Goal: Find specific page/section: Find specific page/section

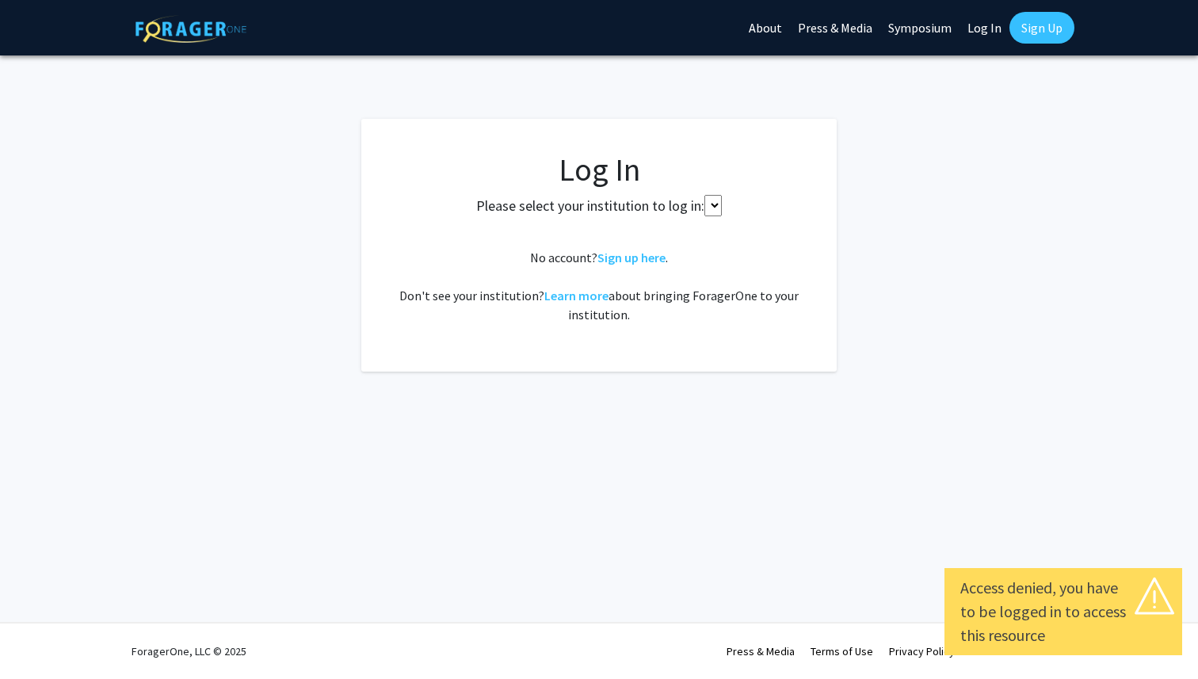
select select
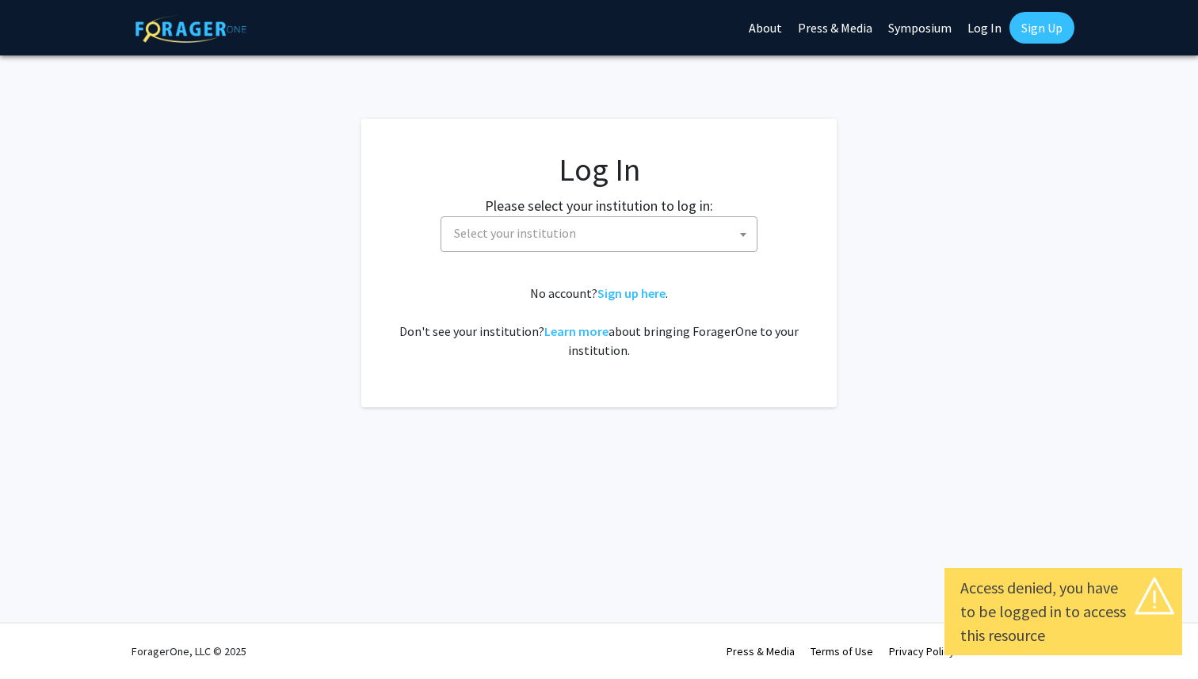
click at [638, 226] on span "Select your institution" at bounding box center [602, 233] width 309 height 32
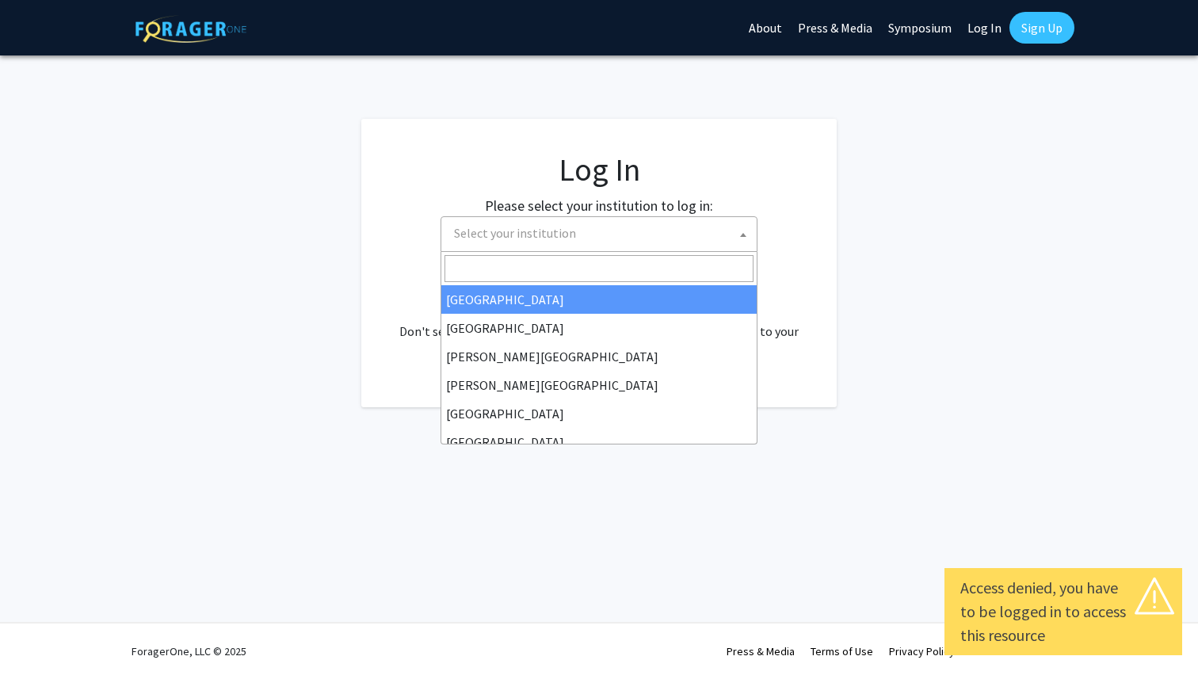
click at [520, 275] on input "Search" at bounding box center [598, 268] width 309 height 27
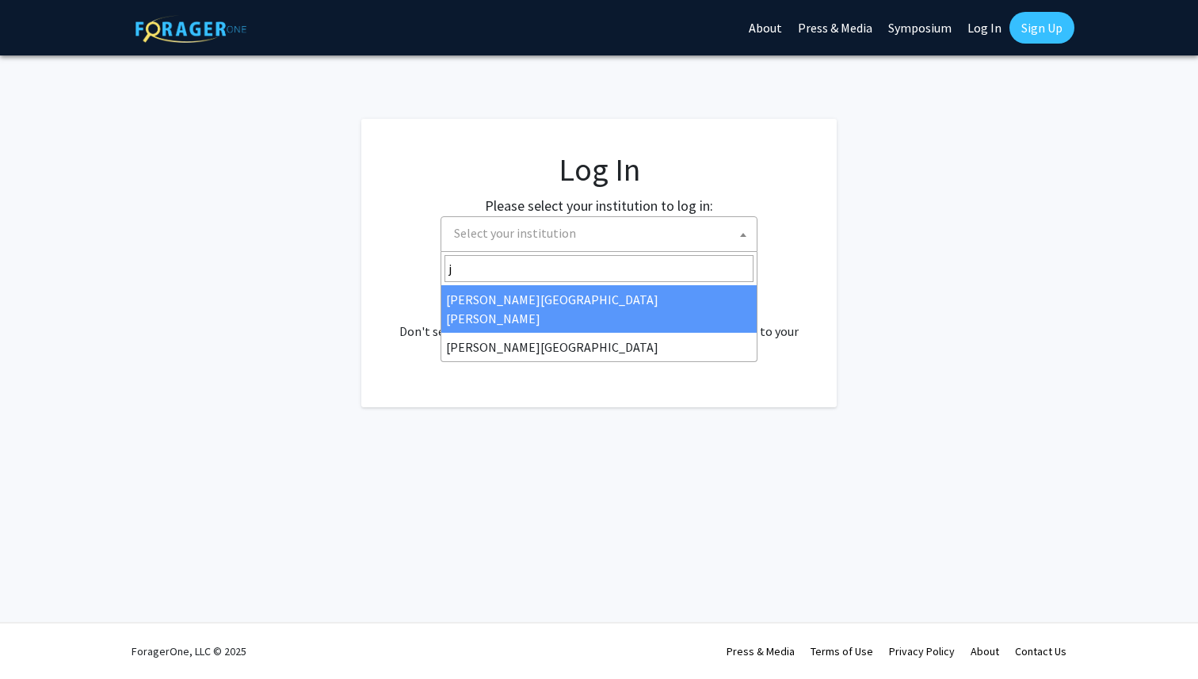
type input "j"
select select "1"
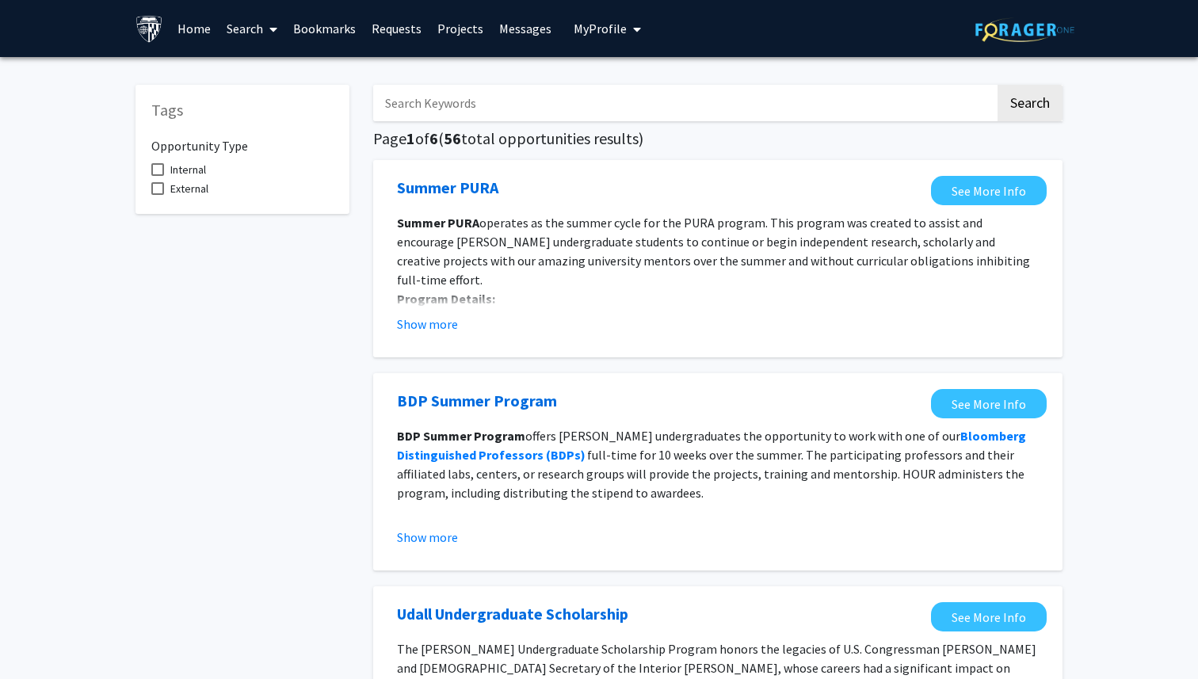
click at [265, 30] on span at bounding box center [270, 29] width 14 height 55
